Goal: Check status

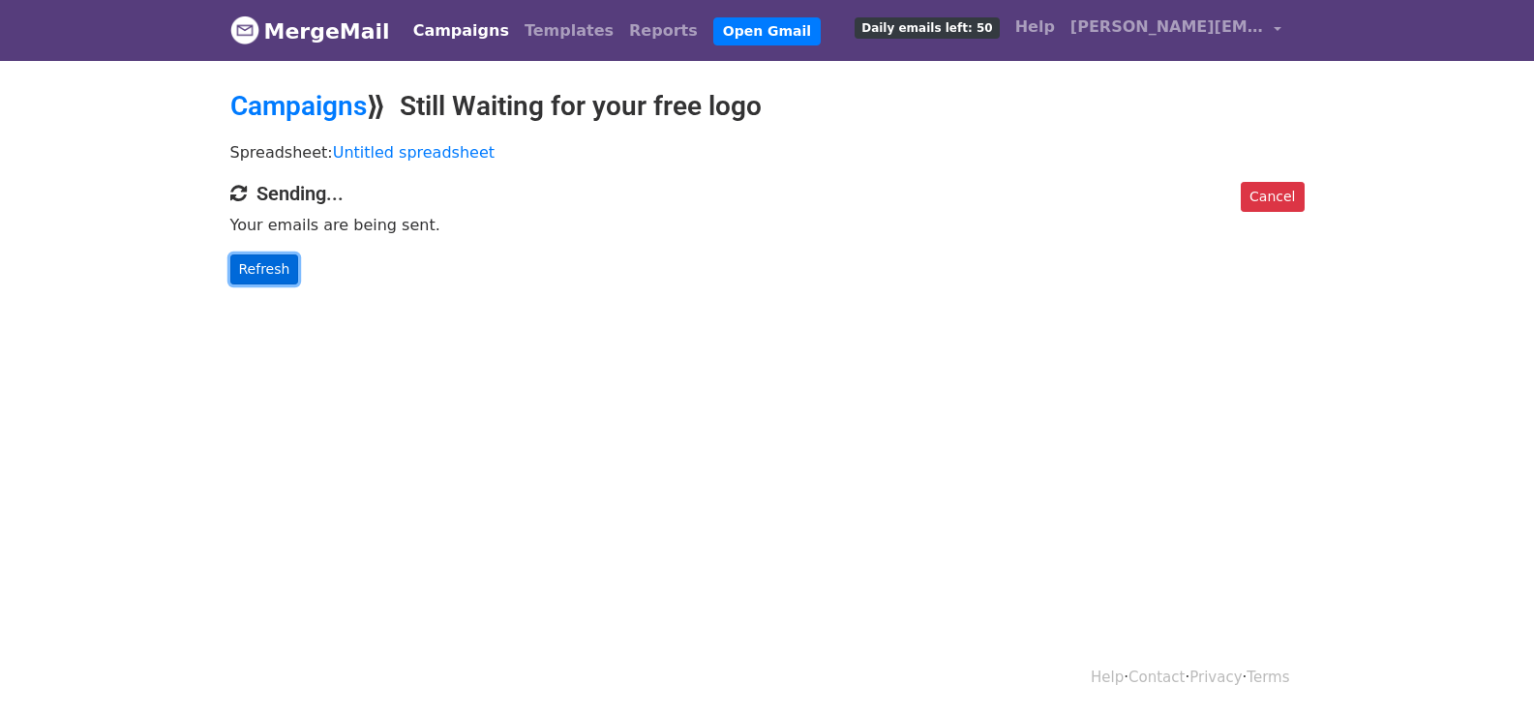
click at [271, 277] on link "Refresh" at bounding box center [264, 269] width 69 height 30
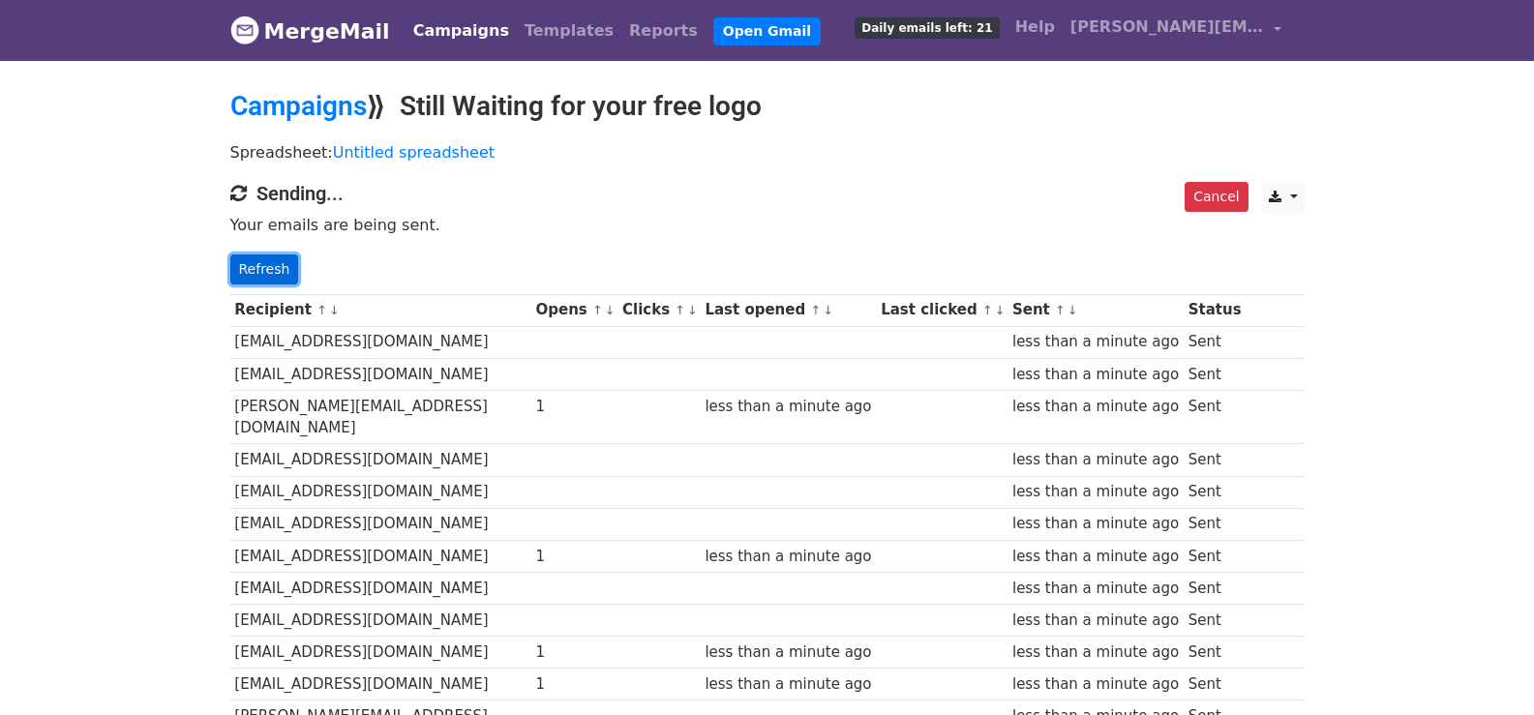
click at [239, 259] on link "Refresh" at bounding box center [264, 269] width 69 height 30
click at [239, 258] on link "Refresh" at bounding box center [264, 269] width 69 height 30
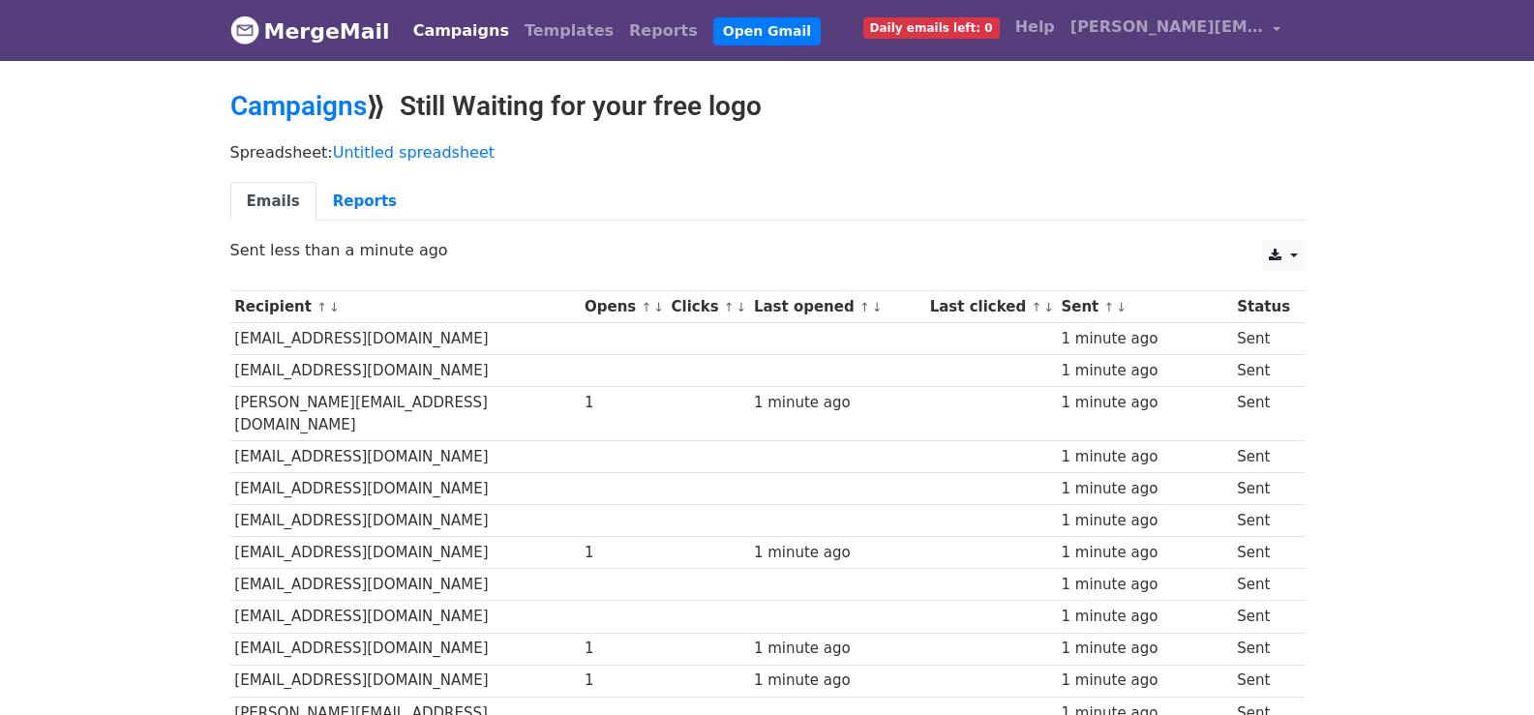
scroll to position [754, 0]
